Goal: Task Accomplishment & Management: Complete application form

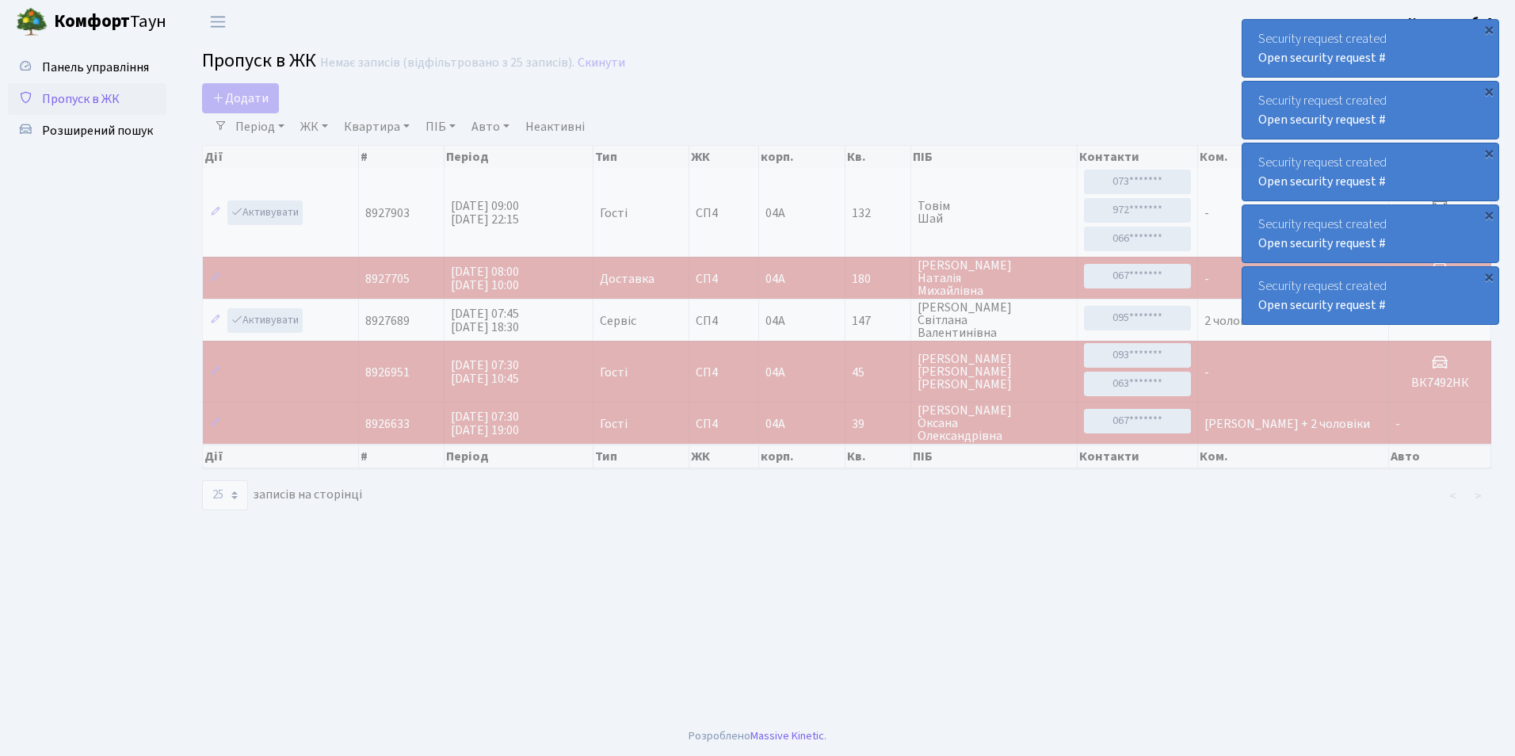
select select "25"
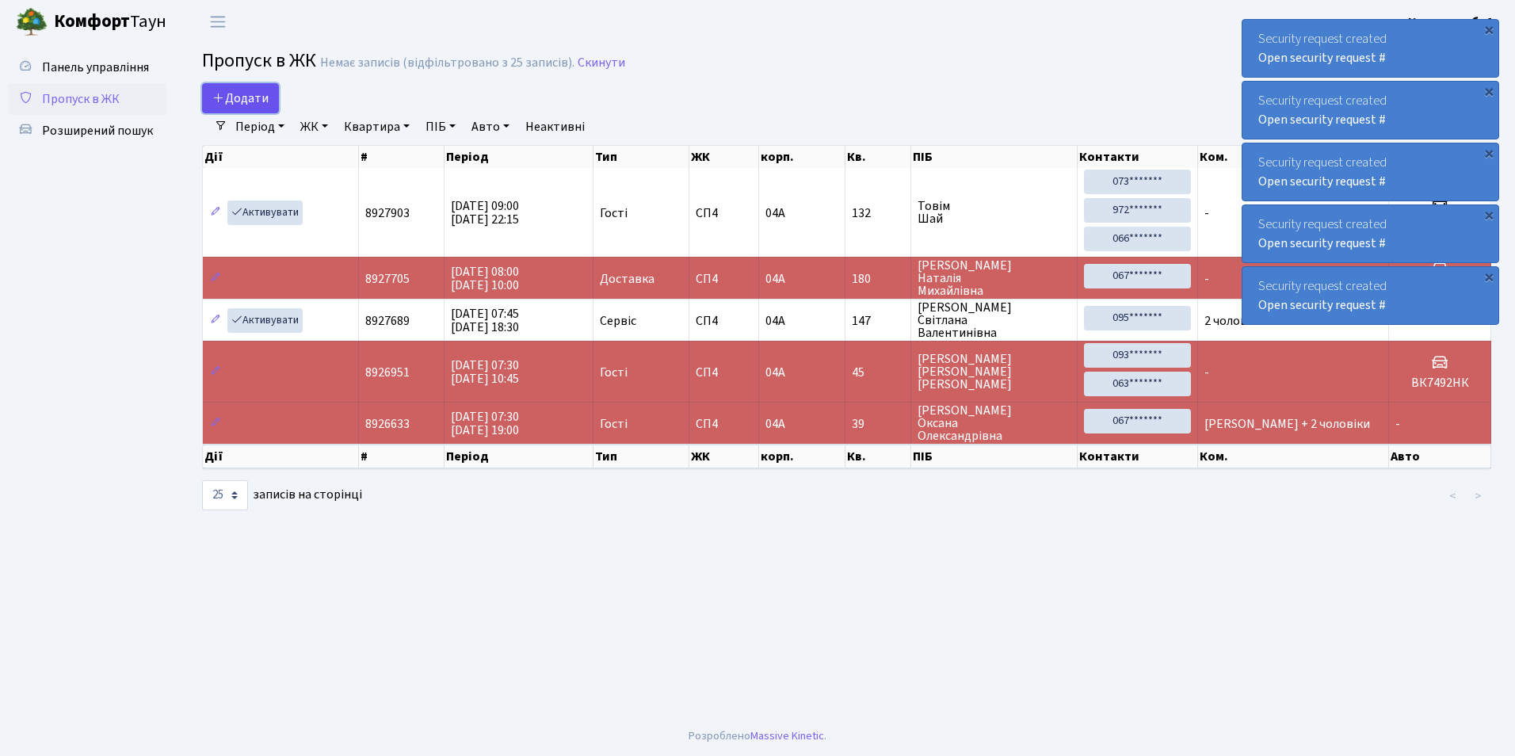
click at [267, 97] on span "Додати" at bounding box center [240, 98] width 56 height 17
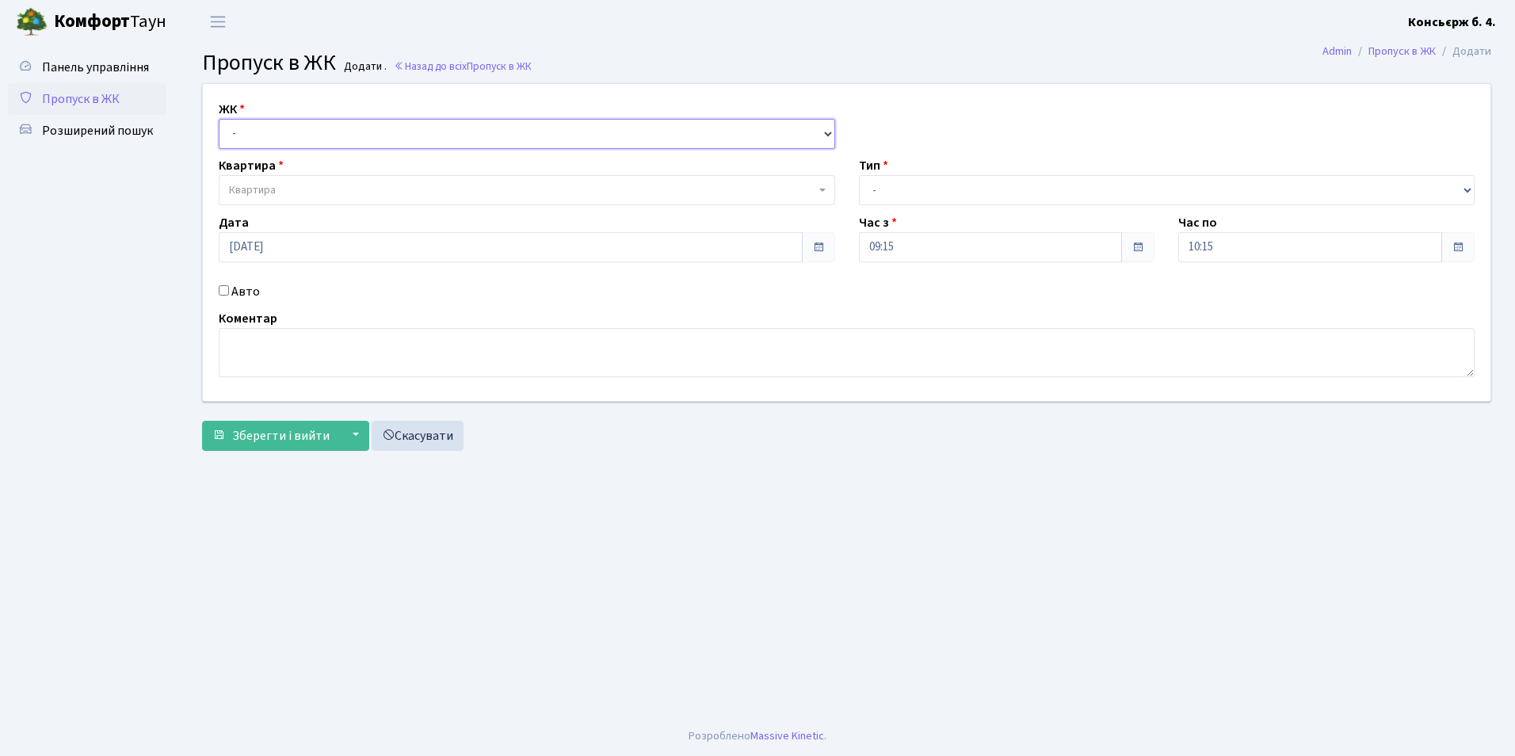
drag, startPoint x: 262, startPoint y: 132, endPoint x: 261, endPoint y: 151, distance: 19.1
click at [262, 133] on select "- [STREET_ADDRESS]" at bounding box center [527, 134] width 617 height 30
select select "325"
click at [219, 119] on select "- [STREET_ADDRESS]" at bounding box center [527, 134] width 617 height 30
select select
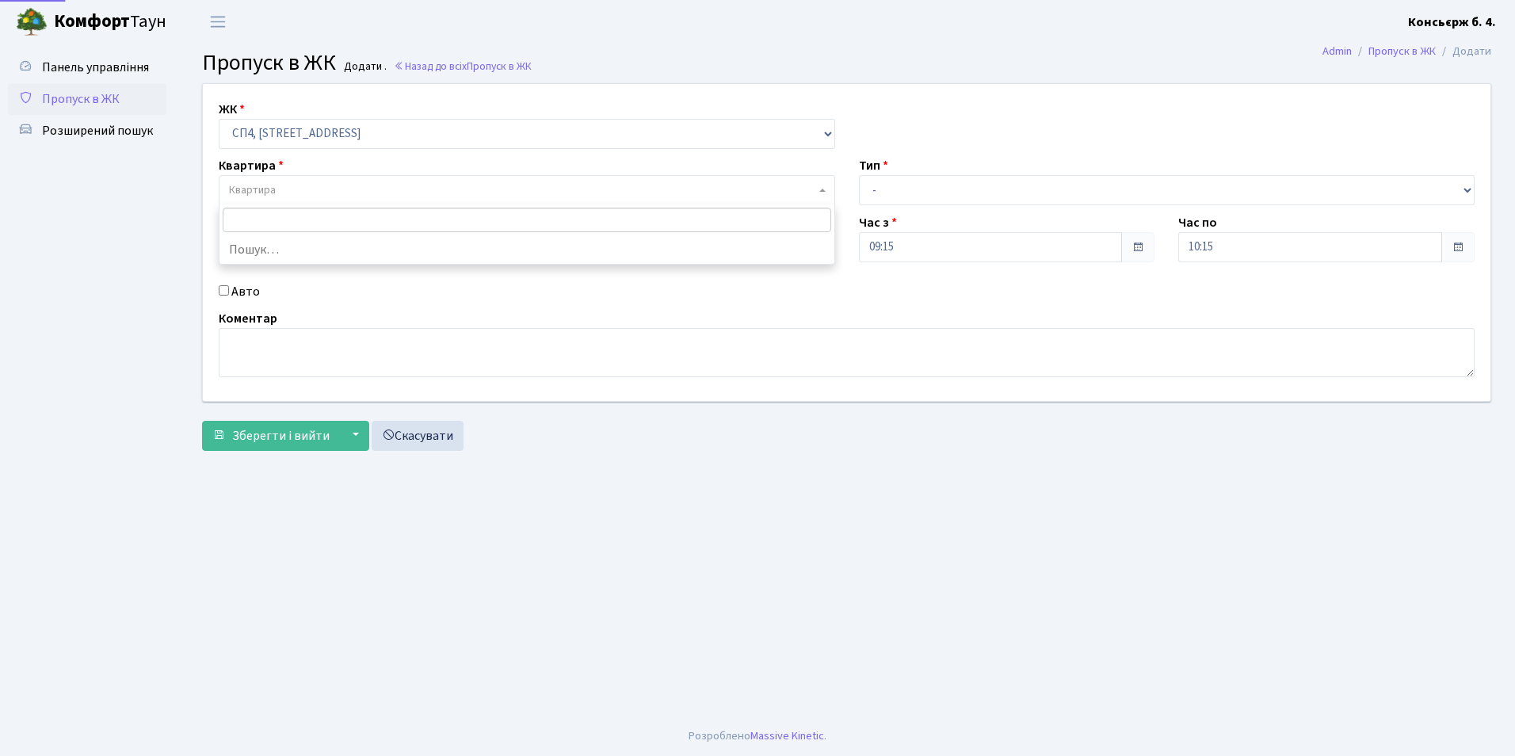
click at [268, 186] on span "Квартира" at bounding box center [252, 190] width 47 height 16
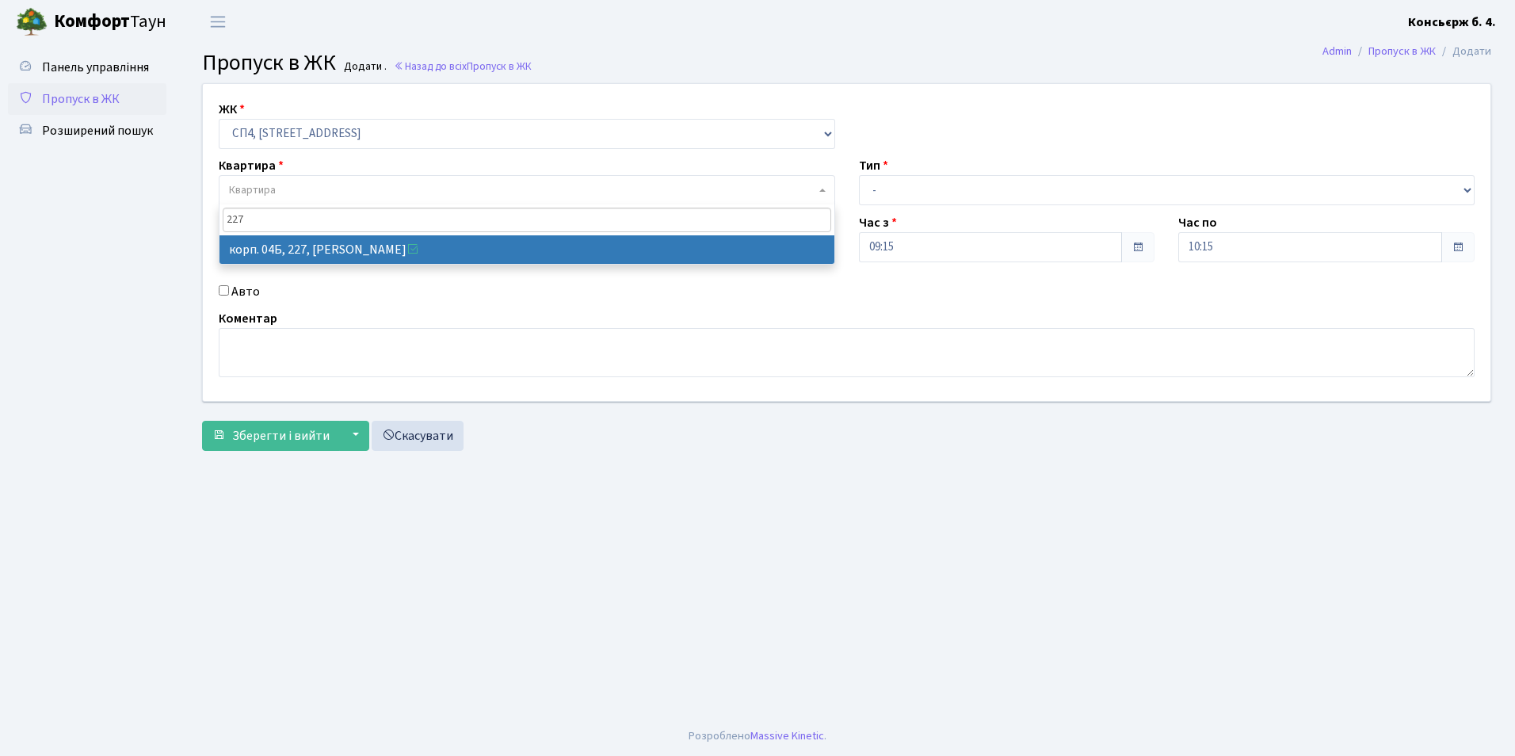
type input "227"
select select "21255"
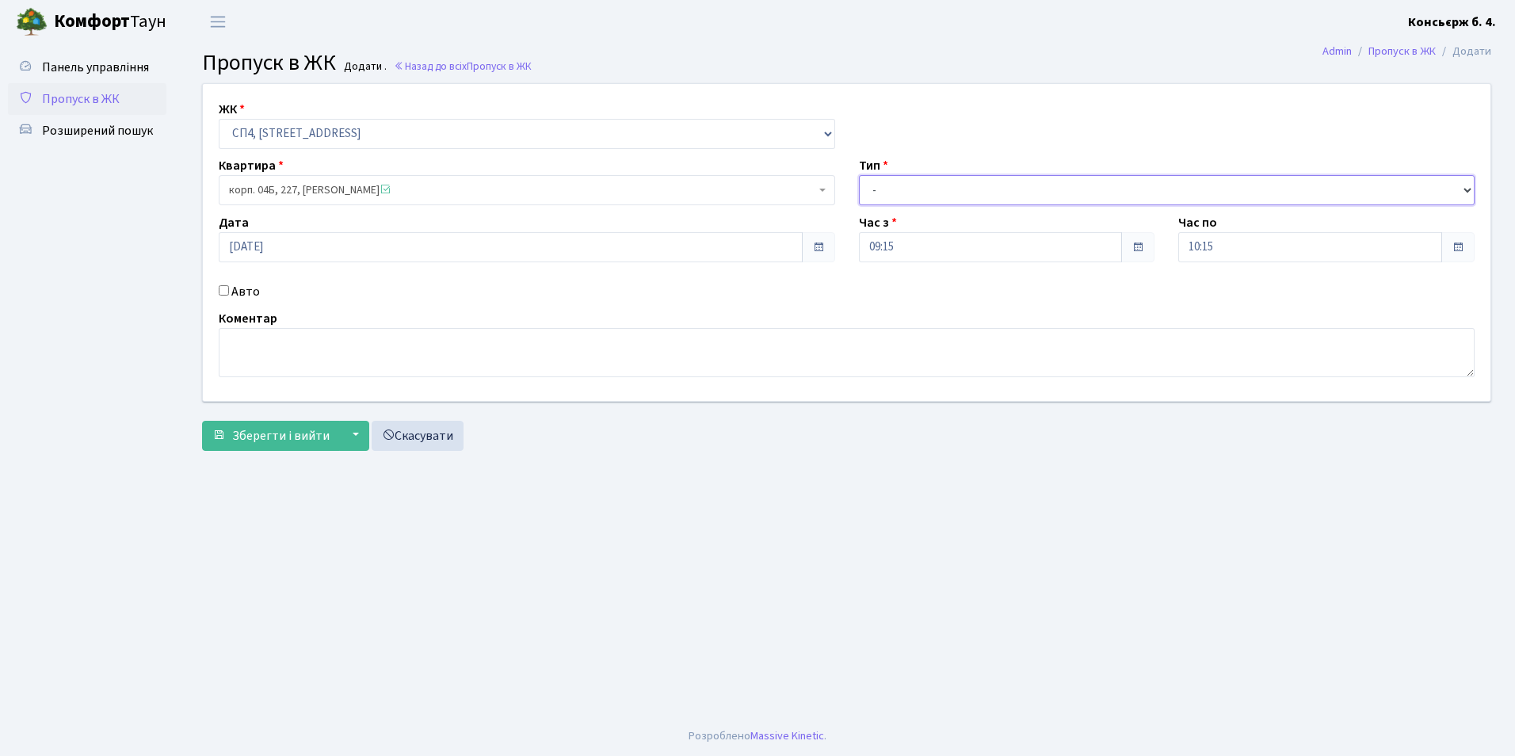
click at [888, 195] on select "- Доставка Таксі Гості Сервіс" at bounding box center [1167, 190] width 617 height 30
select select "18"
click at [859, 175] on select "- Доставка Таксі Гості Сервіс" at bounding box center [1167, 190] width 617 height 30
click at [223, 289] on input "Авто" at bounding box center [224, 290] width 10 height 10
checkbox input "true"
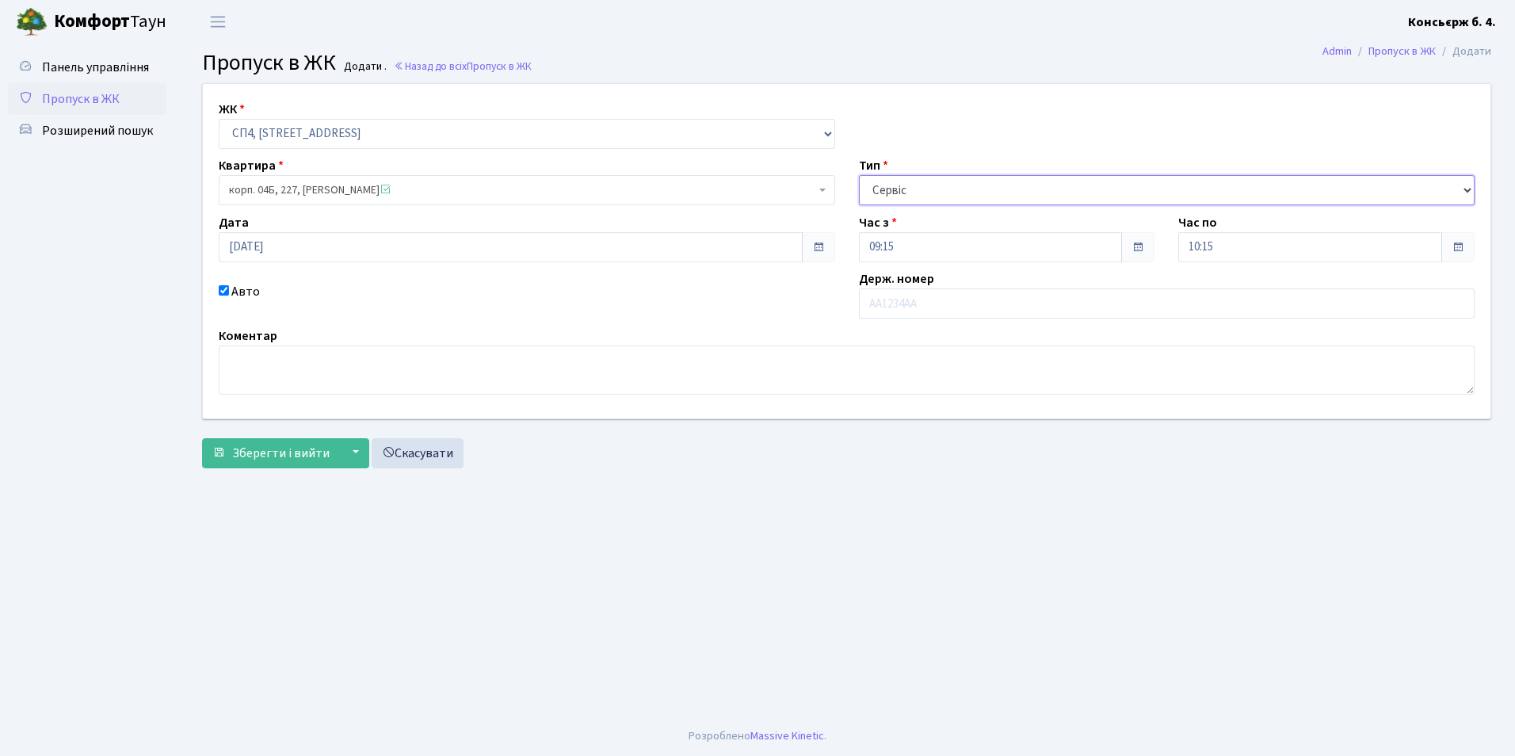
click at [946, 181] on select "- Доставка Таксі Гості Сервіс" at bounding box center [1167, 190] width 617 height 30
click at [859, 175] on select "- Доставка Таксі Гості Сервіс" at bounding box center [1167, 190] width 617 height 30
click at [930, 189] on select "- Доставка Таксі Гості Сервіс" at bounding box center [1167, 190] width 617 height 30
select select "2"
click at [859, 175] on select "- Доставка Таксі Гості Сервіс" at bounding box center [1167, 190] width 617 height 30
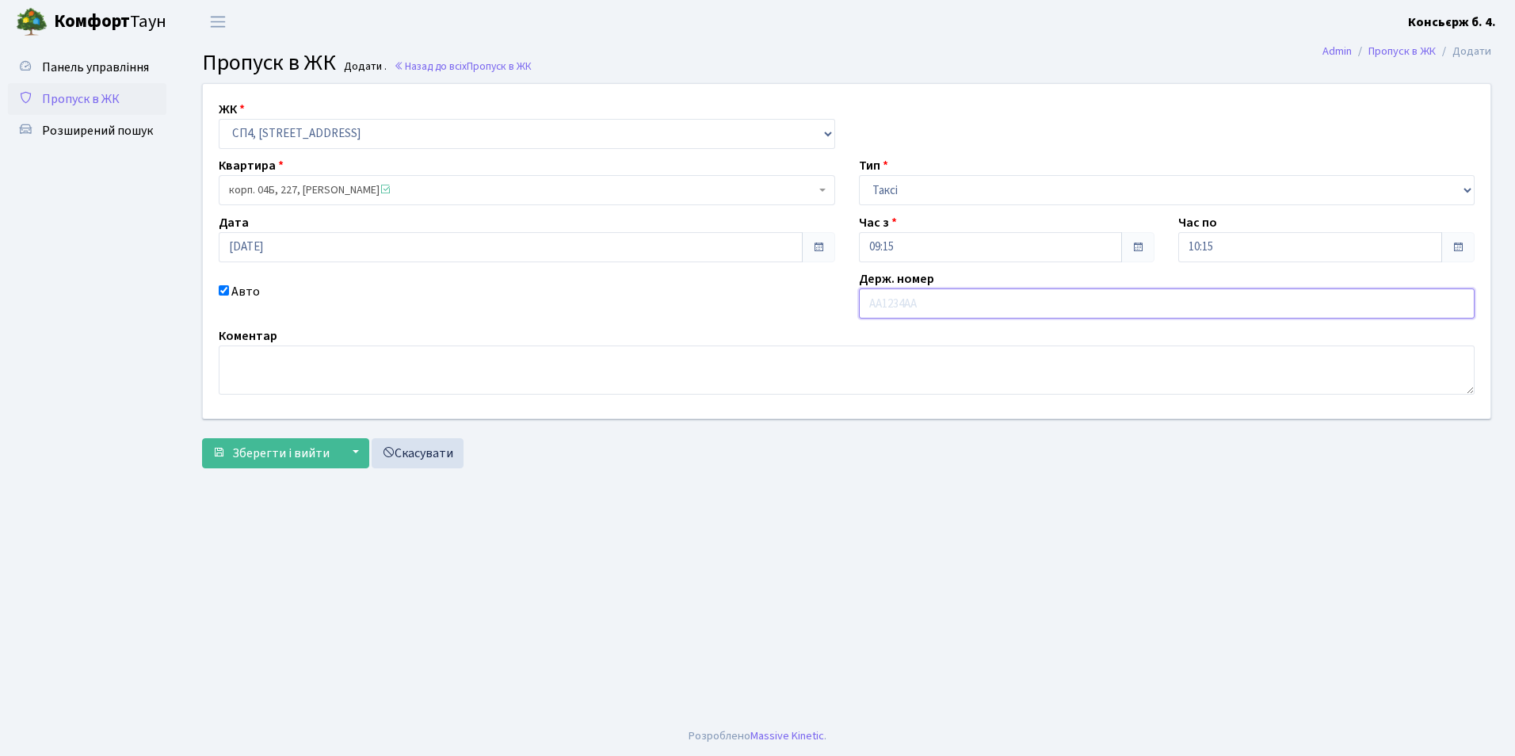
click at [911, 310] on input "text" at bounding box center [1167, 303] width 617 height 30
type input "ка5009вв"
click at [268, 456] on span "Зберегти і вийти" at bounding box center [280, 453] width 97 height 17
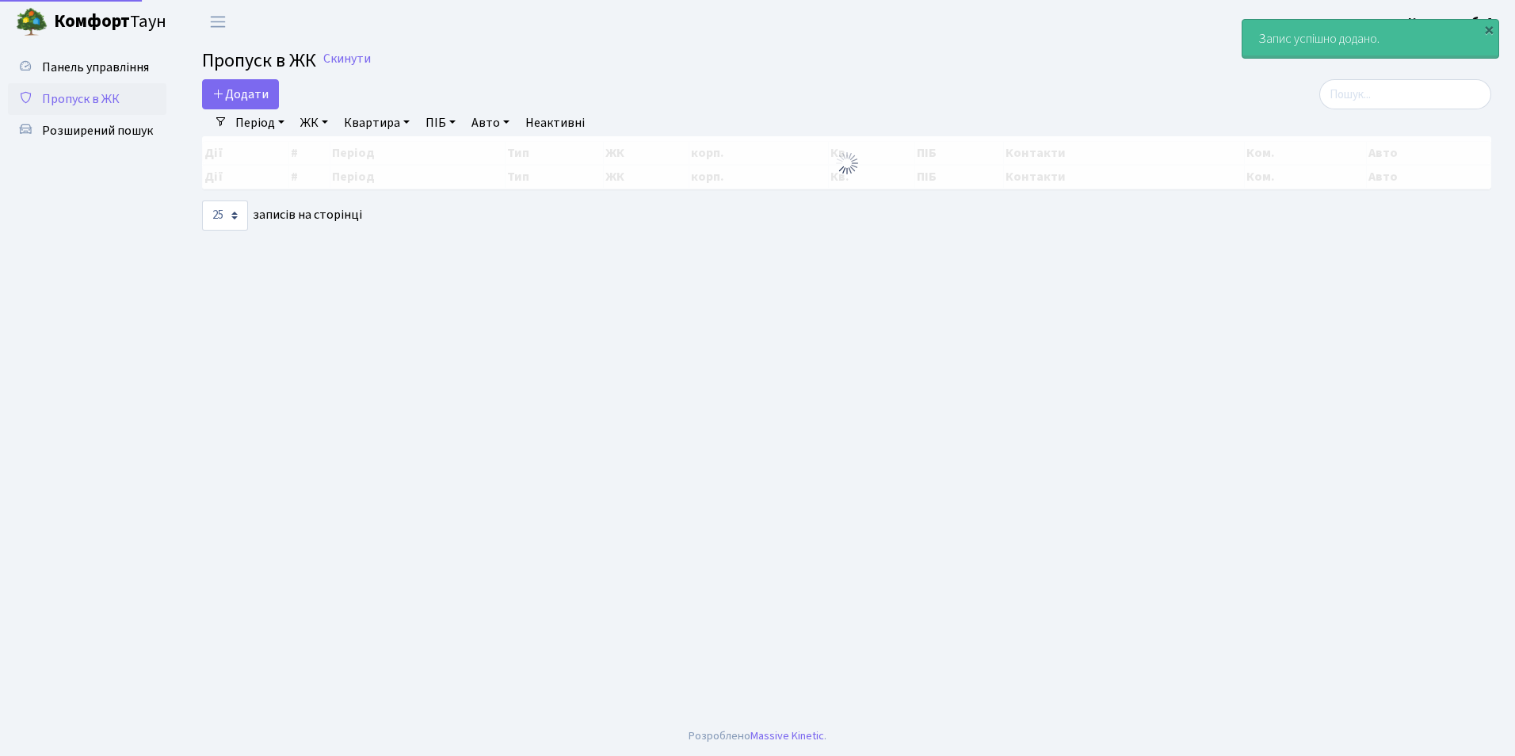
select select "25"
